Goal: Task Accomplishment & Management: Manage account settings

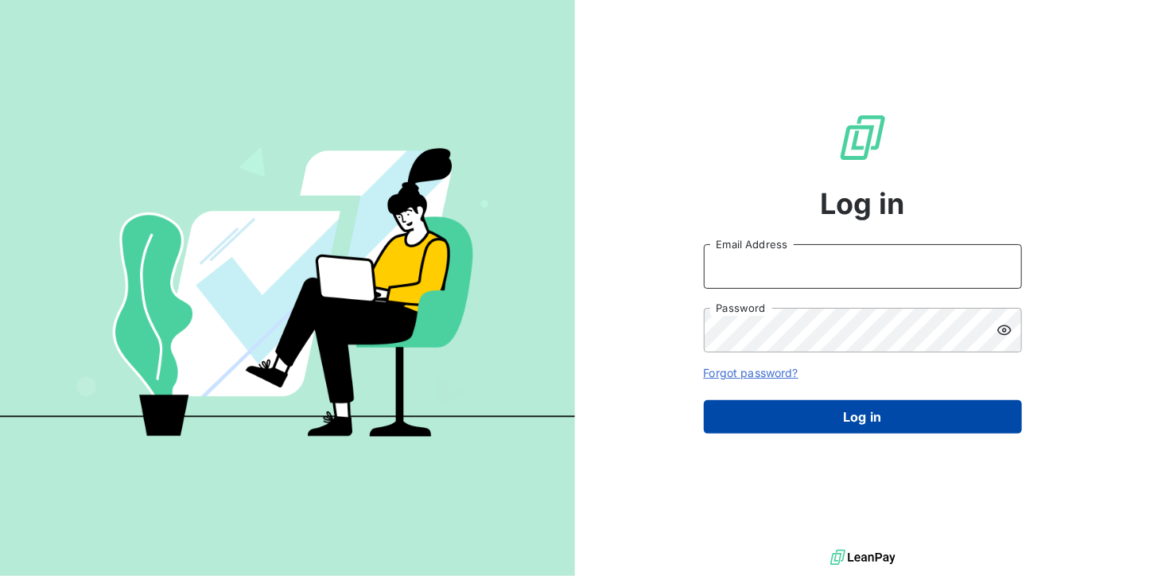
type input "[DOMAIN_NAME][EMAIL_ADDRESS][DOMAIN_NAME]"
click at [794, 405] on button "Log in" at bounding box center [863, 416] width 318 height 33
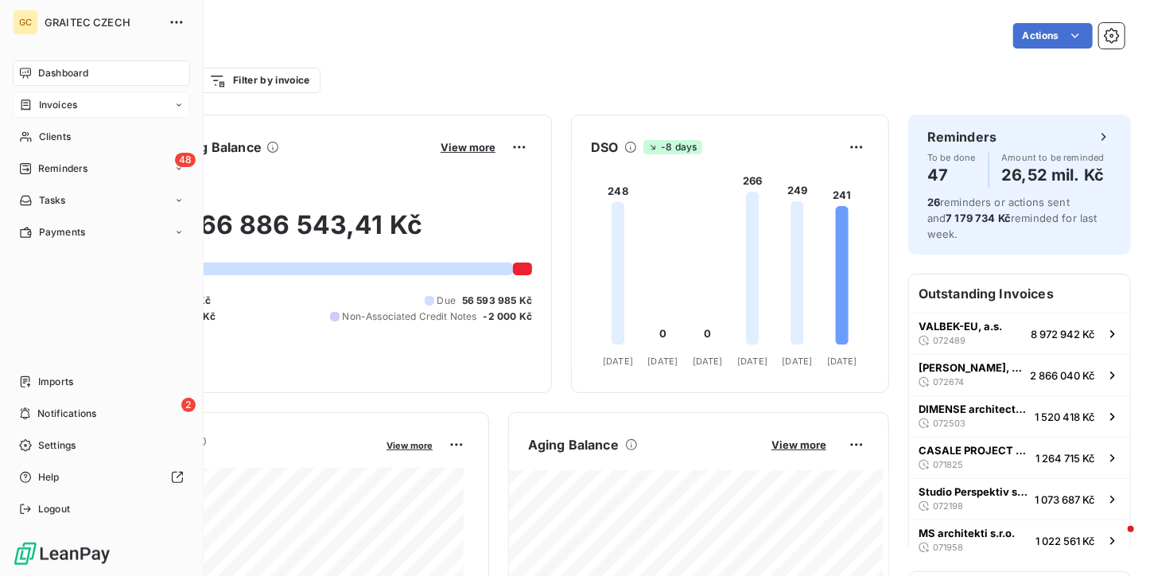
click at [51, 117] on div "Invoices" at bounding box center [101, 104] width 177 height 25
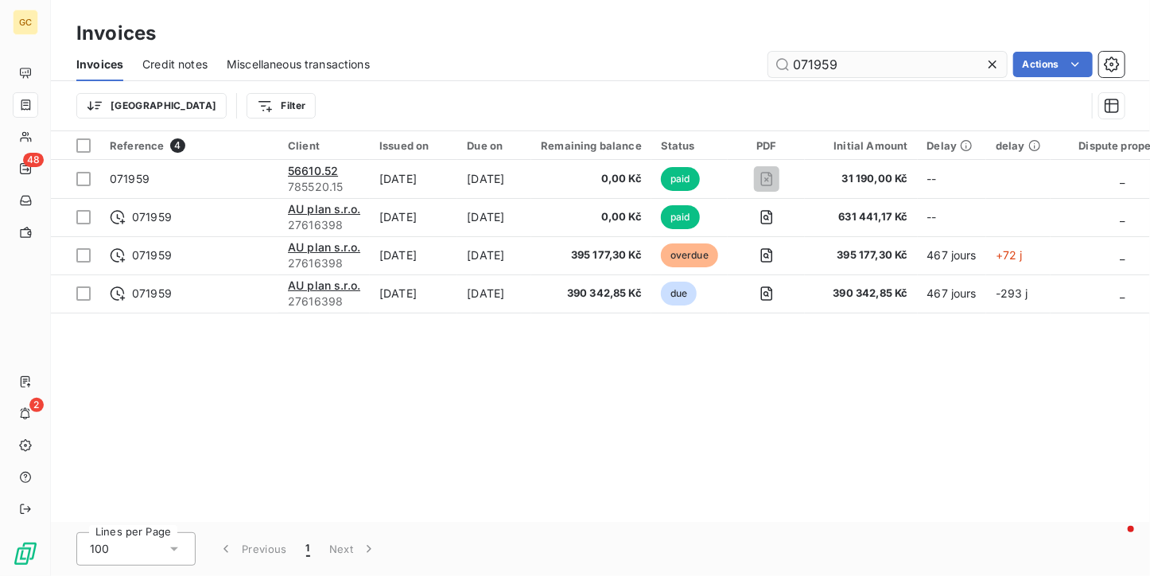
click at [996, 62] on icon at bounding box center [992, 64] width 16 height 16
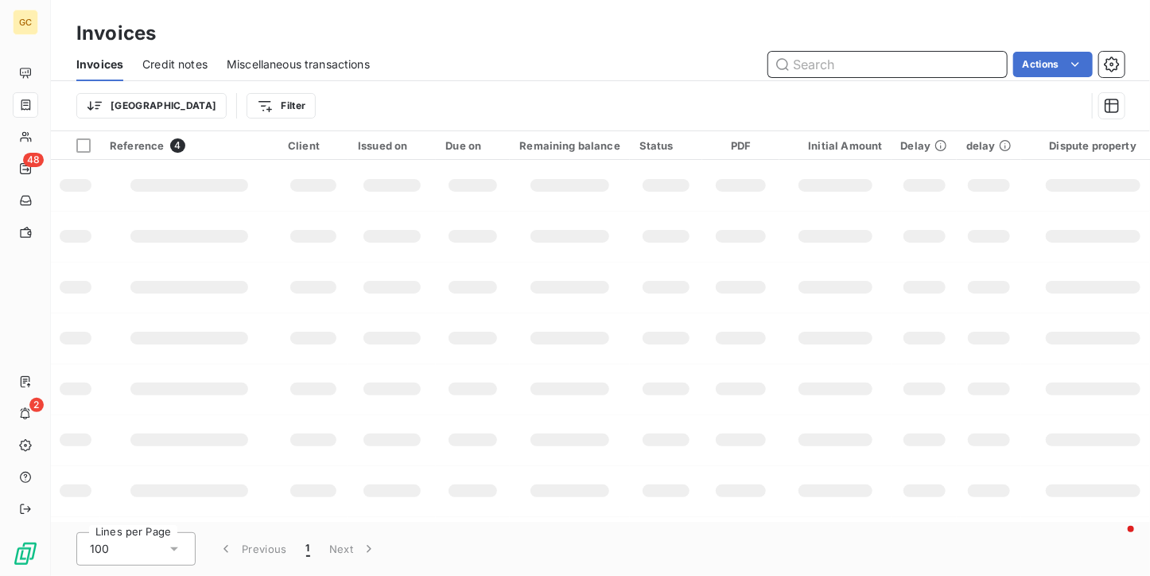
click at [866, 62] on input "text" at bounding box center [887, 64] width 239 height 25
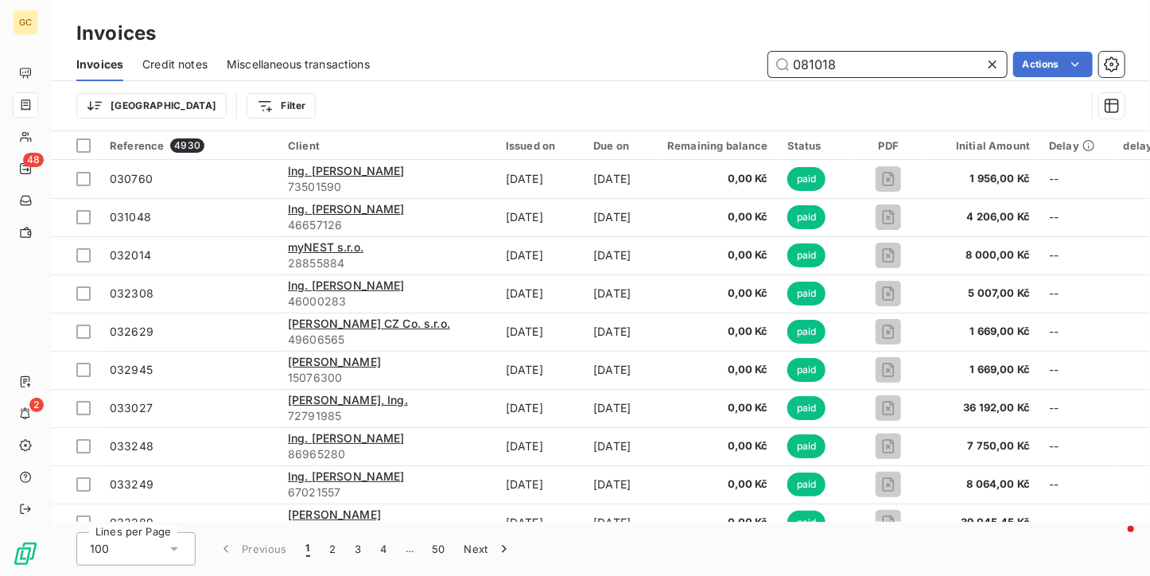
type input "081018"
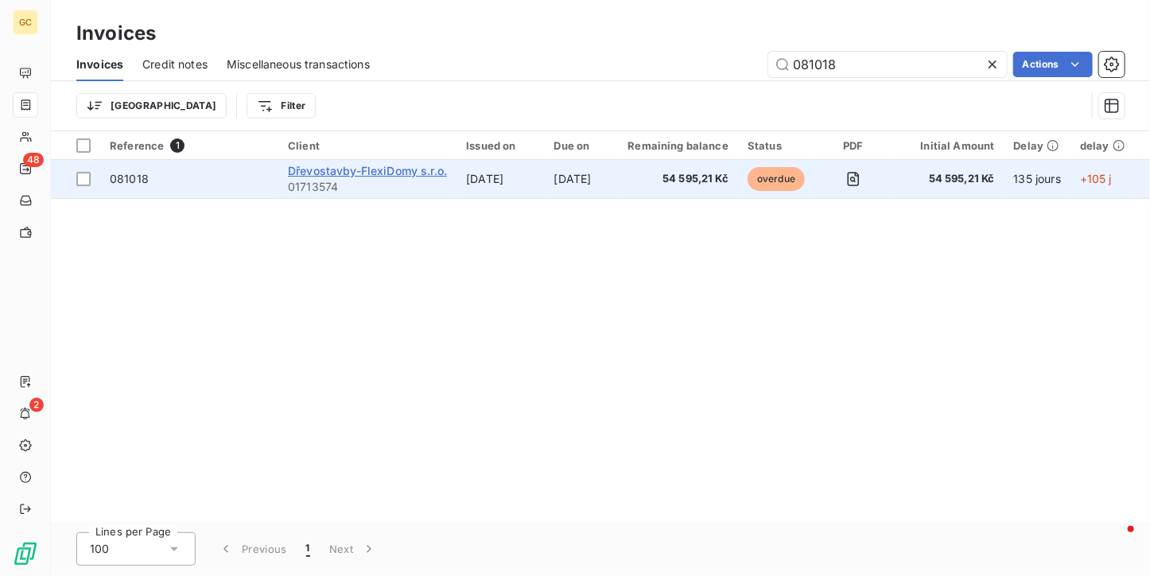
click at [342, 174] on span "Dřevostavby-FlexiDomy s.r.o." at bounding box center [367, 171] width 159 height 14
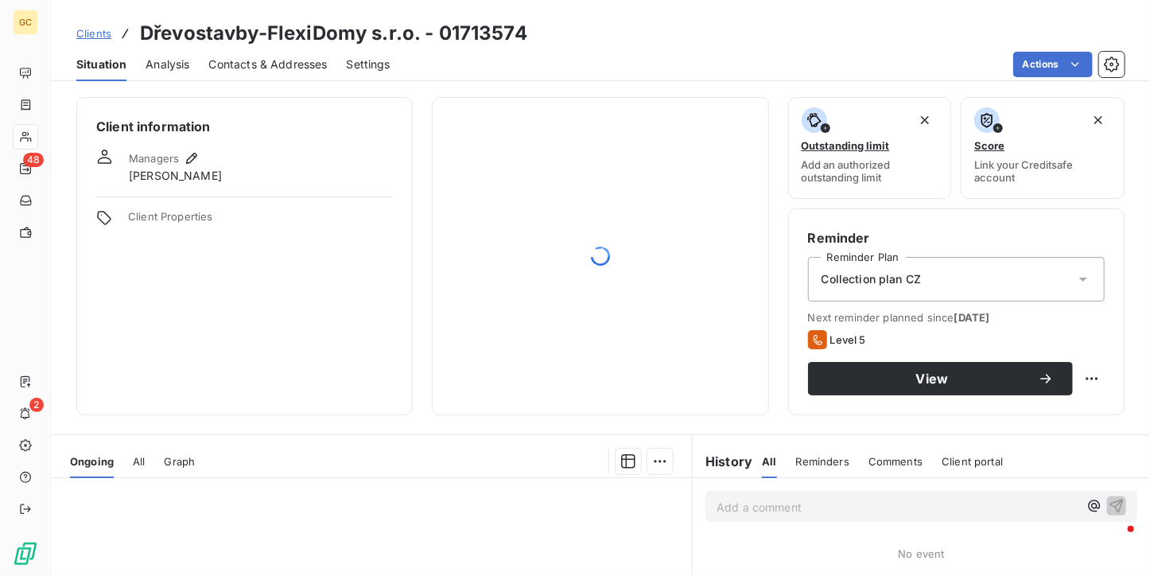
scroll to position [159, 0]
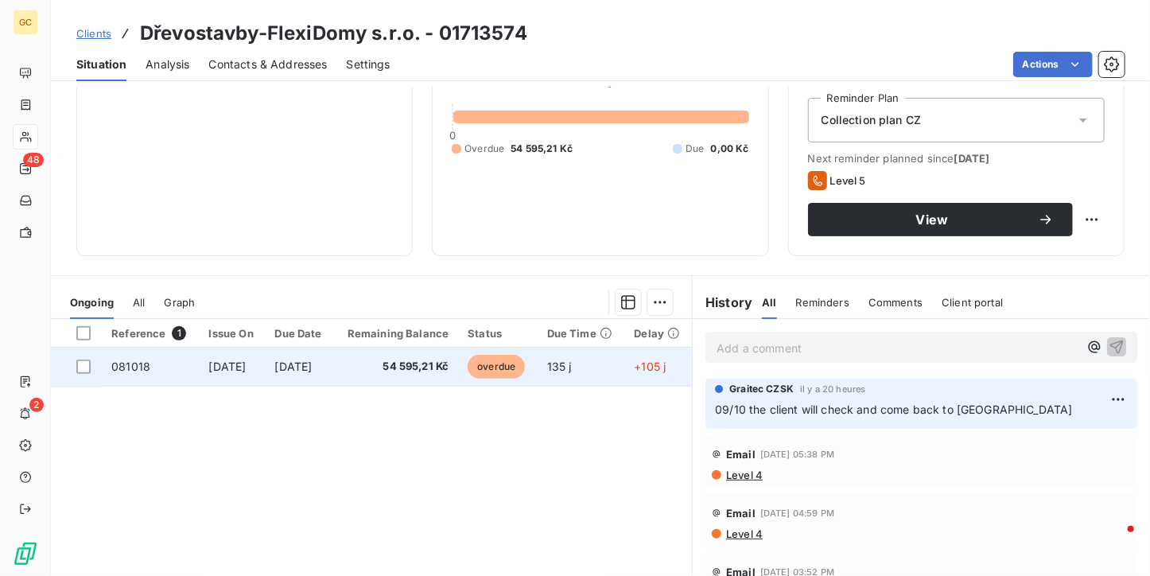
click at [407, 371] on span "54 595,21 Kč" at bounding box center [397, 367] width 106 height 16
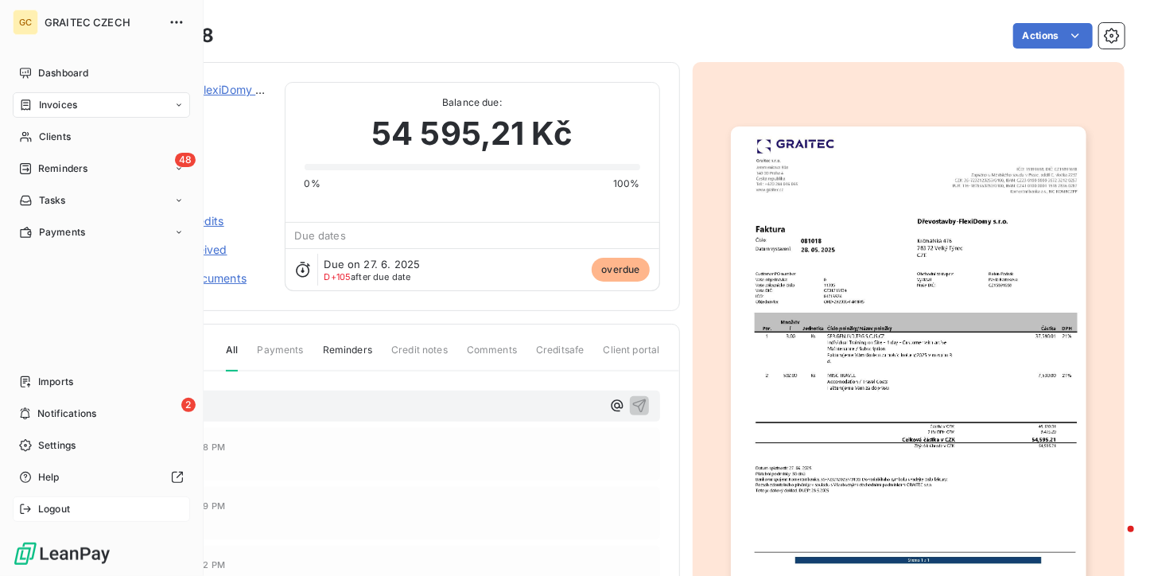
click at [59, 499] on div "Logout" at bounding box center [101, 508] width 177 height 25
